Goal: Information Seeking & Learning: Learn about a topic

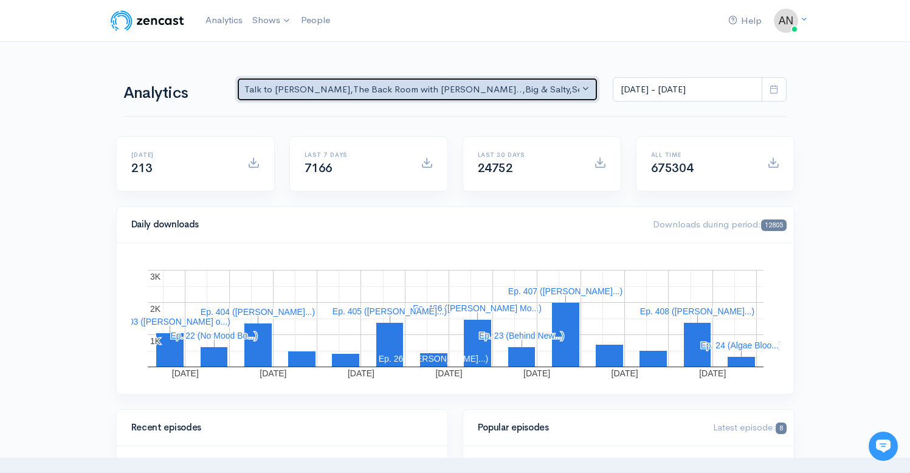
click at [465, 89] on div "Talk to [PERSON_NAME] , The Back Room with [PERSON_NAME].. , Big & Salty , Seri…" at bounding box center [412, 90] width 336 height 14
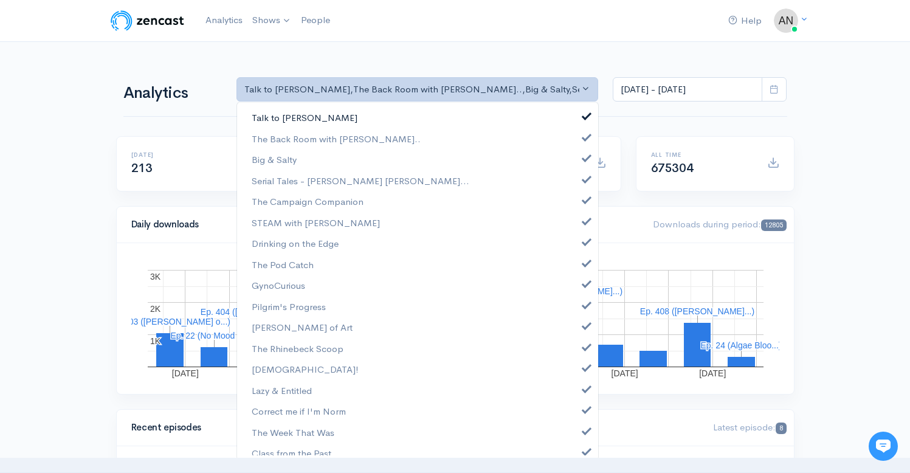
click at [571, 113] on link "Talk to [PERSON_NAME]" at bounding box center [417, 117] width 361 height 21
select select "10316"
click at [580, 152] on link "Big & Salty" at bounding box center [417, 159] width 361 height 21
click at [584, 181] on span at bounding box center [586, 177] width 5 height 9
click at [577, 206] on link "The Campaign Companion" at bounding box center [417, 201] width 361 height 21
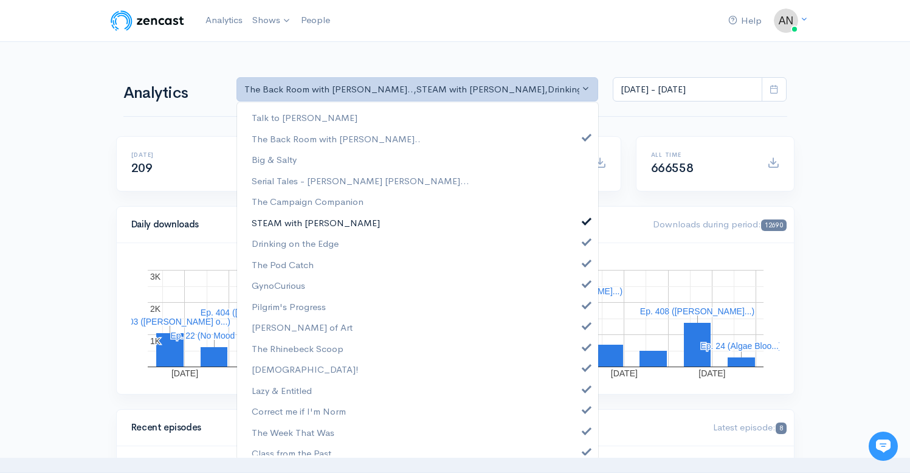
click at [584, 224] on span at bounding box center [586, 219] width 5 height 9
click at [584, 244] on span at bounding box center [586, 240] width 5 height 9
click at [584, 265] on span at bounding box center [586, 261] width 5 height 9
click at [584, 287] on span at bounding box center [586, 282] width 5 height 9
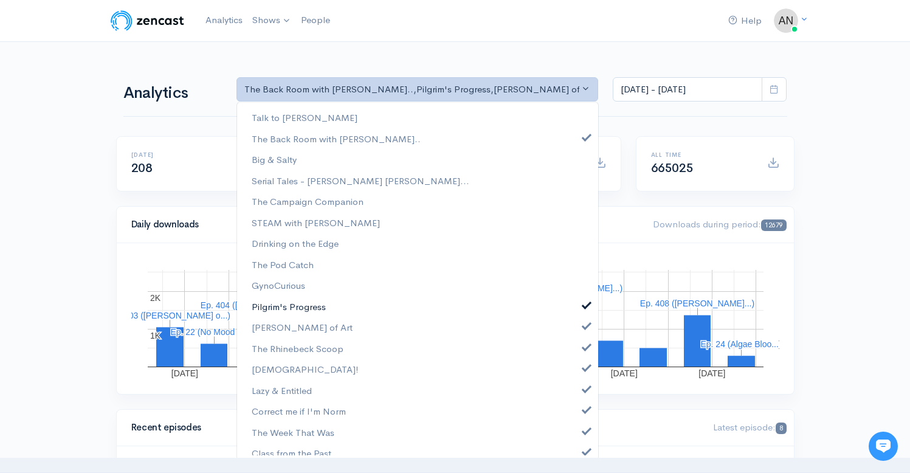
click at [580, 314] on link "Pilgrim's Progress" at bounding box center [417, 306] width 361 height 21
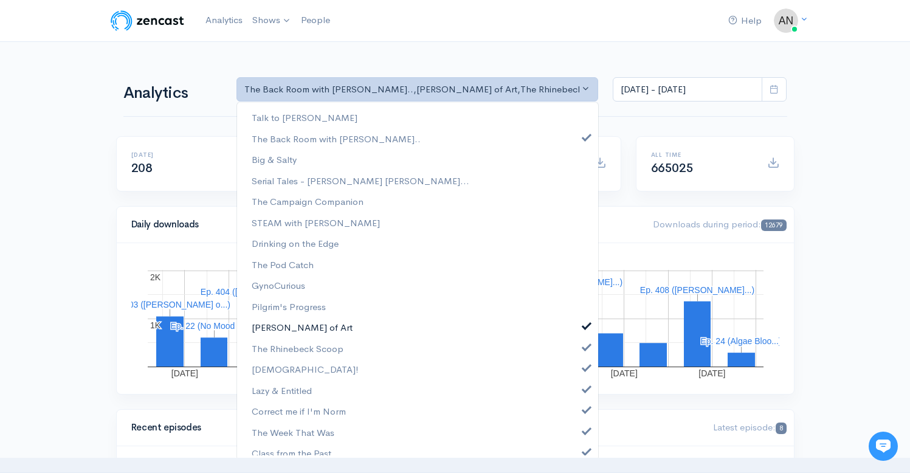
click at [584, 324] on span at bounding box center [586, 324] width 5 height 9
click at [584, 345] on span at bounding box center [586, 345] width 5 height 9
click at [584, 364] on span at bounding box center [586, 366] width 5 height 9
click at [576, 397] on link "Lazy & Entitled" at bounding box center [417, 390] width 361 height 21
click at [576, 421] on link "Correct me if I'm Norm" at bounding box center [417, 411] width 361 height 21
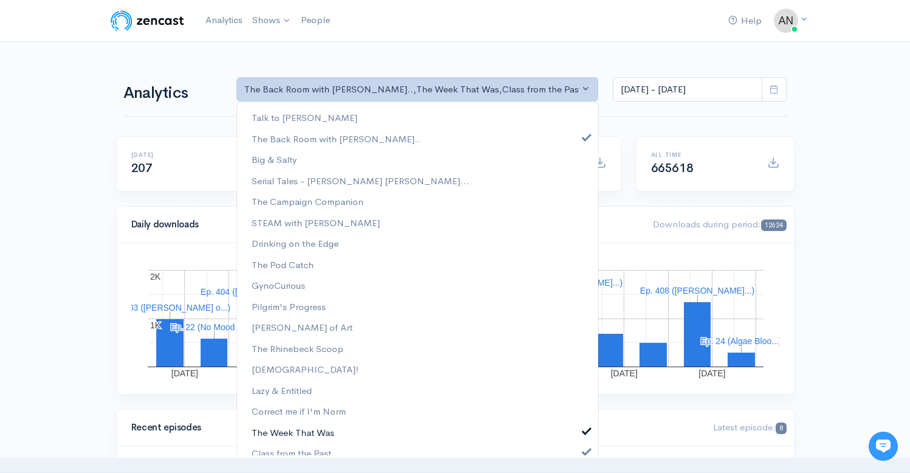
click at [577, 440] on link "The Week That Was" at bounding box center [417, 432] width 361 height 21
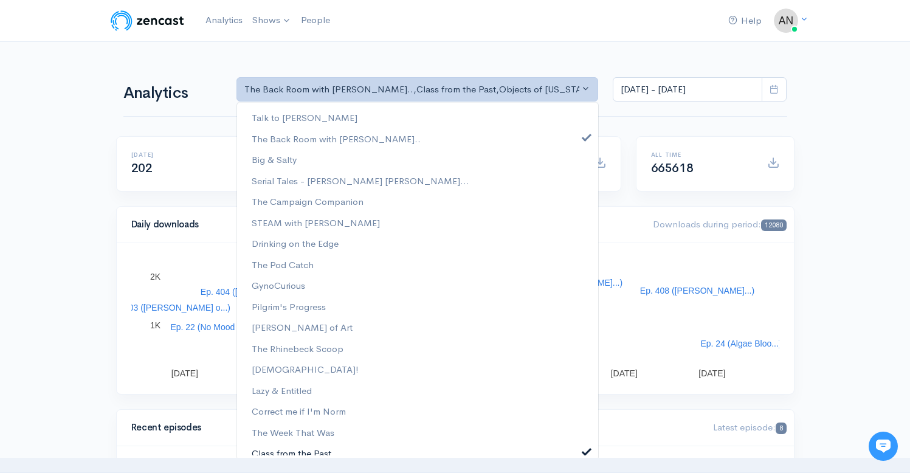
click at [584, 451] on span at bounding box center [586, 450] width 5 height 9
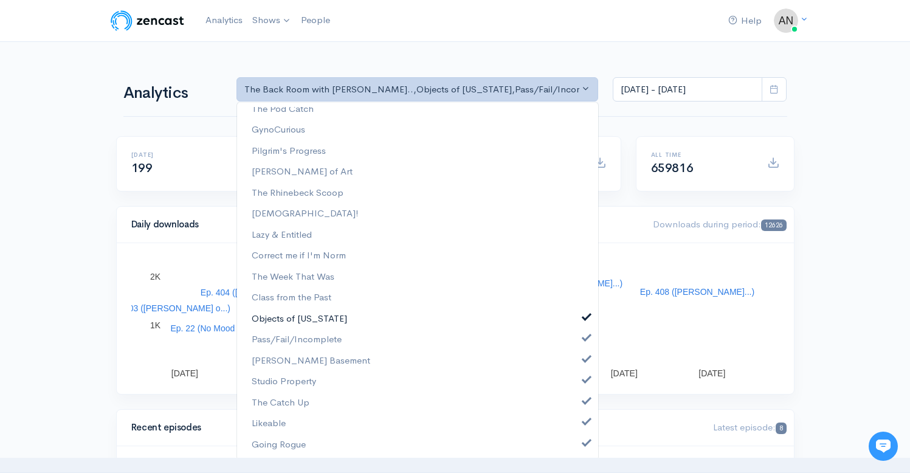
click at [584, 316] on span at bounding box center [586, 315] width 5 height 9
click at [580, 342] on link "Pass/Fail/Incomplete" at bounding box center [417, 339] width 361 height 21
click at [584, 355] on span at bounding box center [586, 357] width 5 height 9
click at [584, 375] on span at bounding box center [586, 378] width 5 height 9
click at [584, 398] on span at bounding box center [586, 399] width 5 height 9
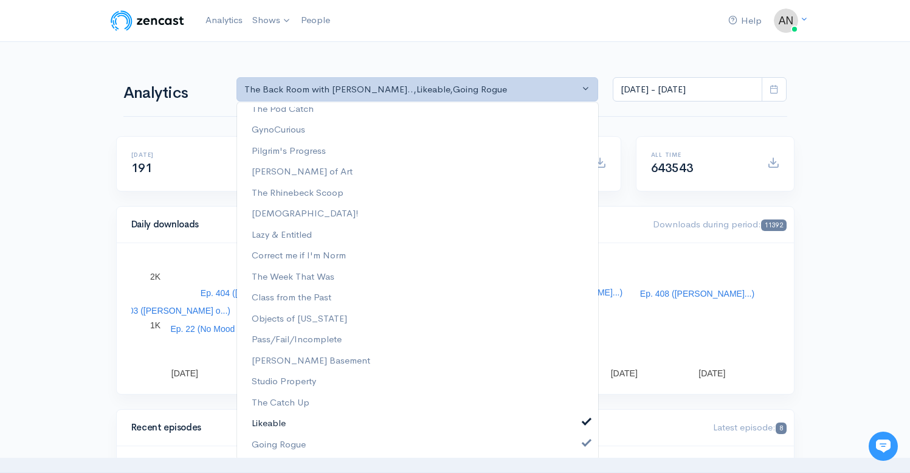
click at [584, 420] on span at bounding box center [586, 420] width 5 height 9
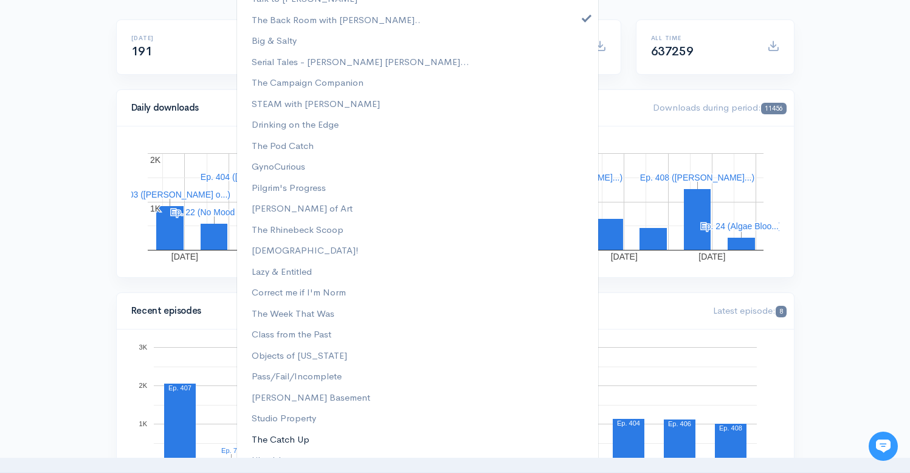
scroll to position [2, 0]
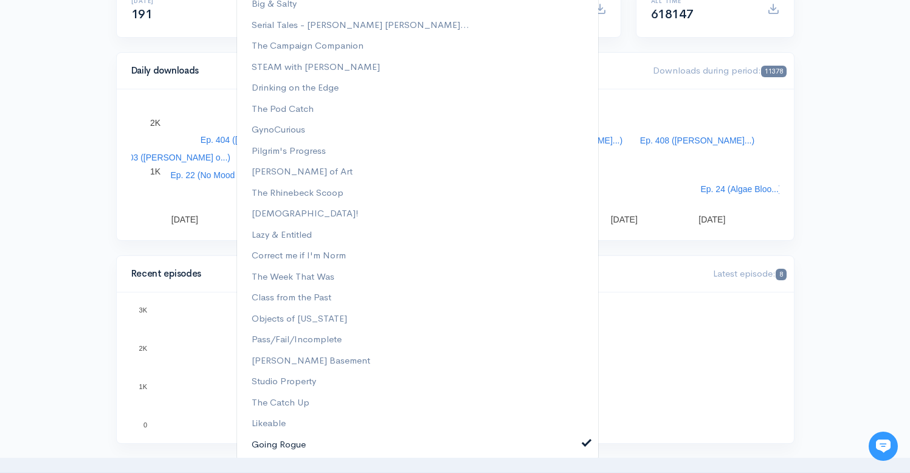
click at [584, 443] on span at bounding box center [586, 441] width 5 height 9
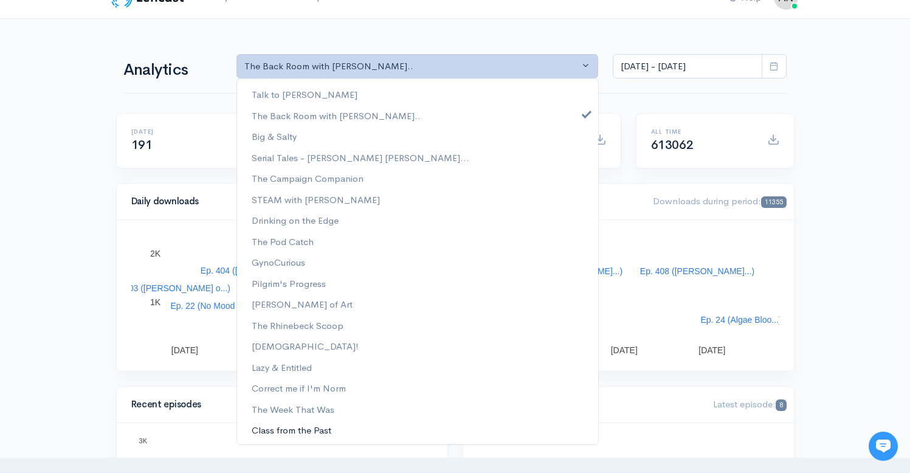
scroll to position [0, 0]
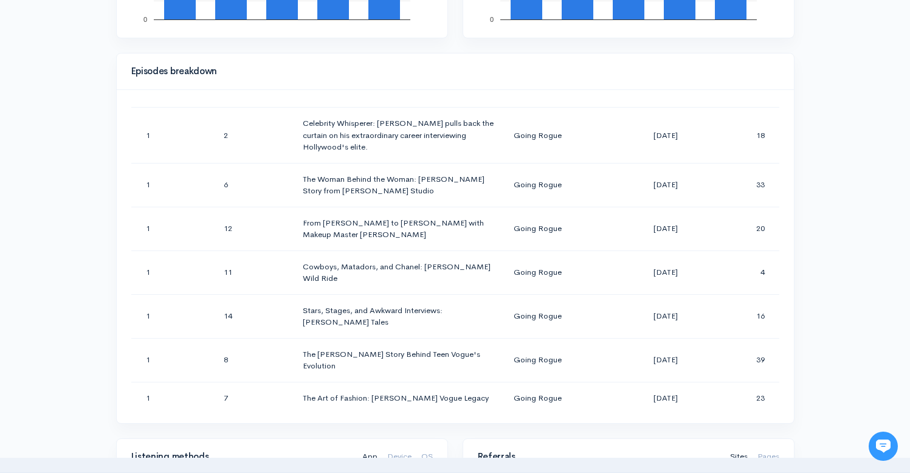
scroll to position [34355, 0]
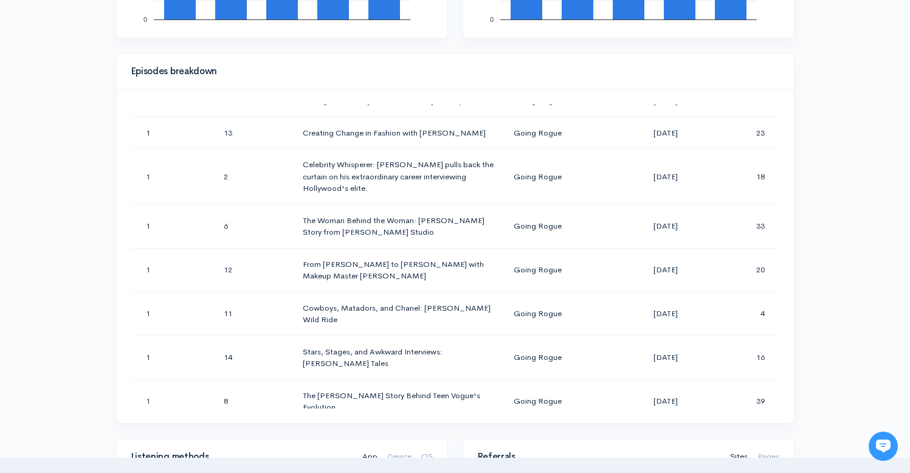
click at [819, 133] on div "Help Notifications View all Your profile Team settings Radio Free Rhinecliff Cu…" at bounding box center [455, 302] width 910 height 1724
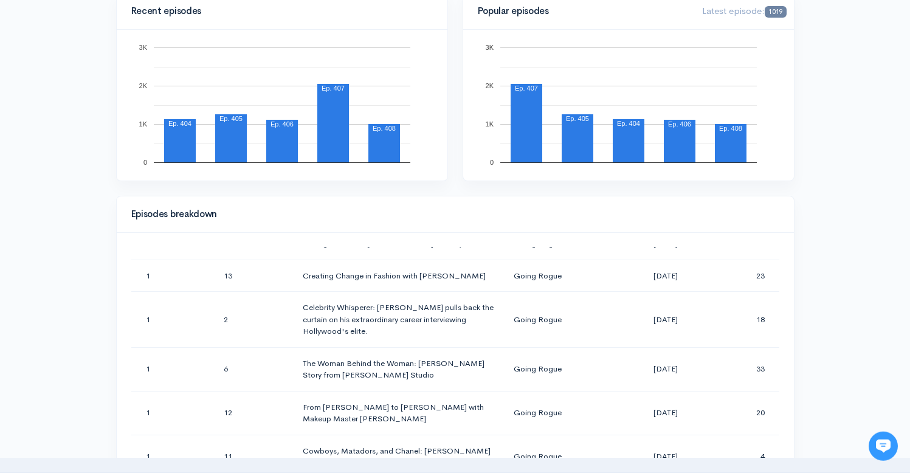
scroll to position [65, 0]
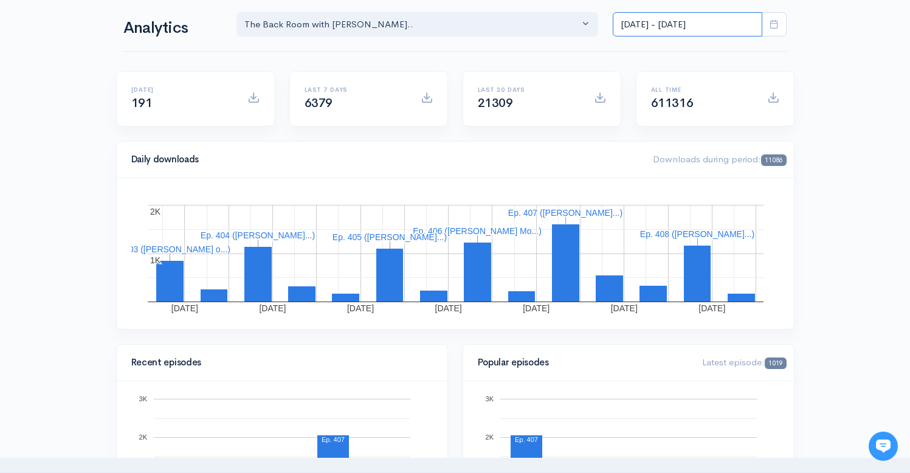
click at [687, 15] on input "[DATE] - [DATE]" at bounding box center [688, 24] width 150 height 25
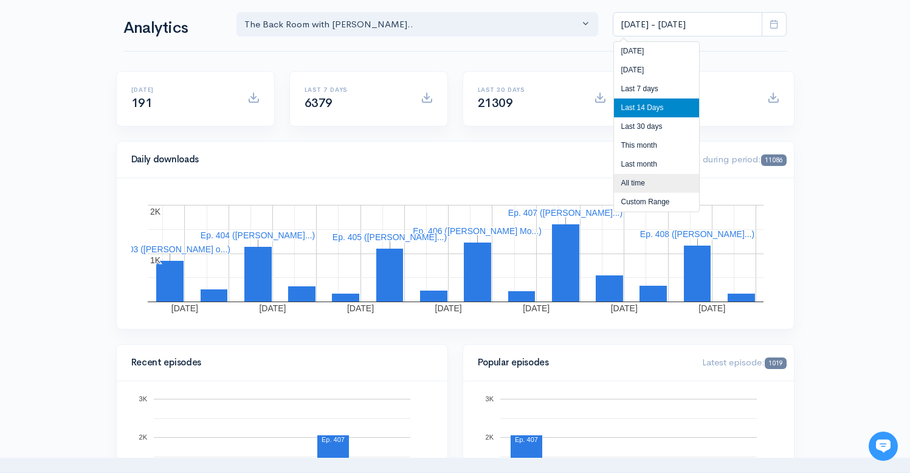
click at [625, 178] on li "All time" at bounding box center [656, 183] width 85 height 19
type input "[DATE] - [DATE]"
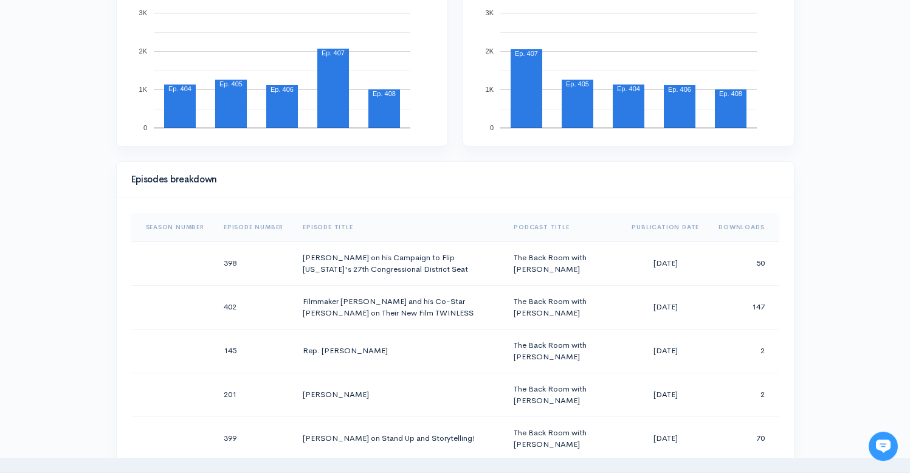
scroll to position [458, 0]
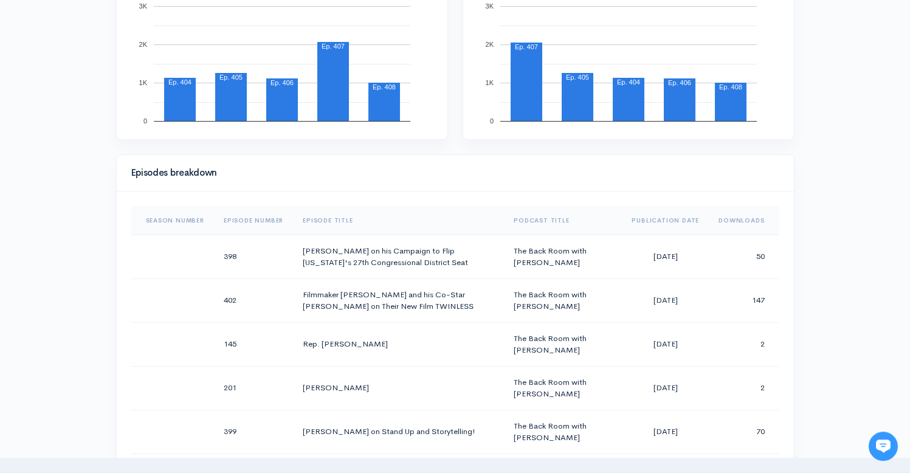
click at [824, 297] on div "Help Notifications View all Your profile Team settings Radio Free Rhinecliff Cu…" at bounding box center [455, 404] width 910 height 1724
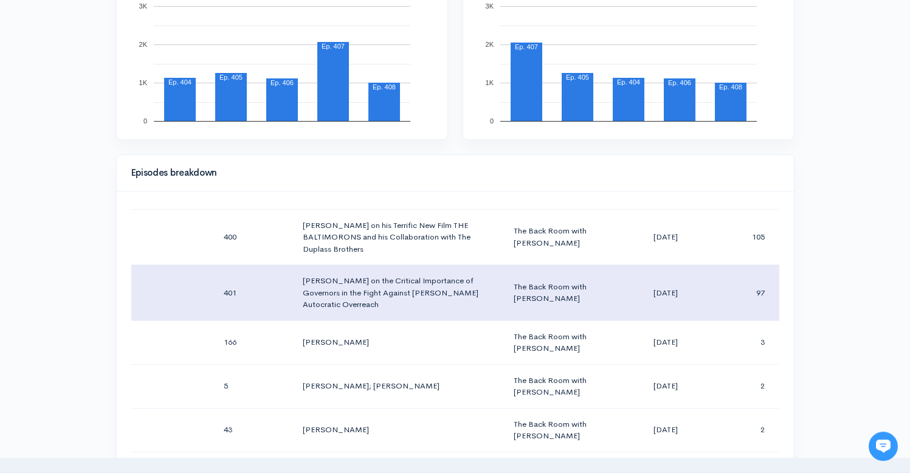
click at [694, 297] on td "[DATE]" at bounding box center [665, 293] width 87 height 56
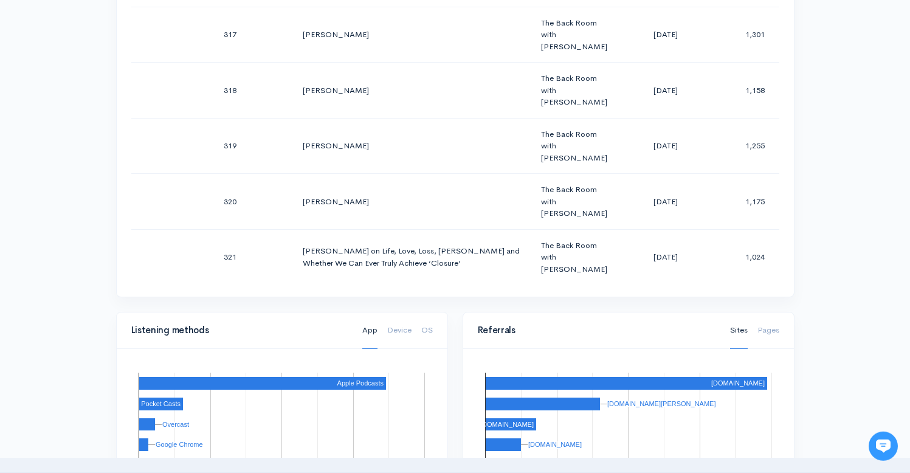
scroll to position [17731, 0]
